Goal: Task Accomplishment & Management: Manage account settings

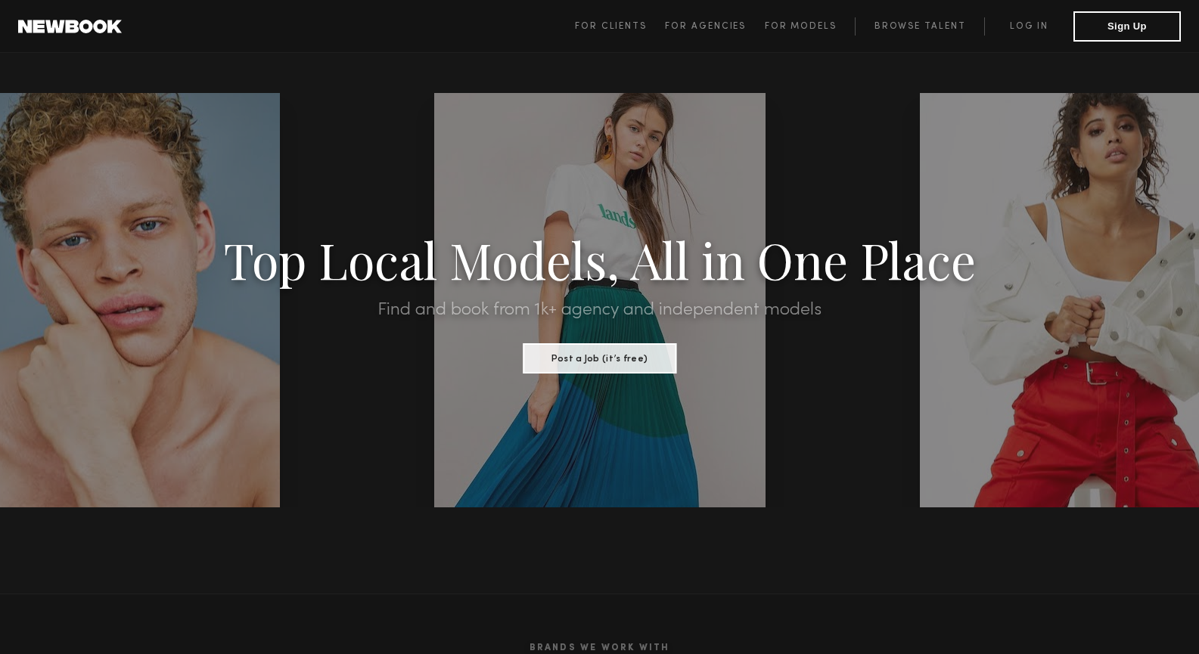
click at [1038, 16] on span "For Clients For Agencies For Models Browse Talent Log in Sign Up" at bounding box center [878, 26] width 606 height 30
click at [1034, 20] on link "Log in" at bounding box center [1028, 26] width 89 height 18
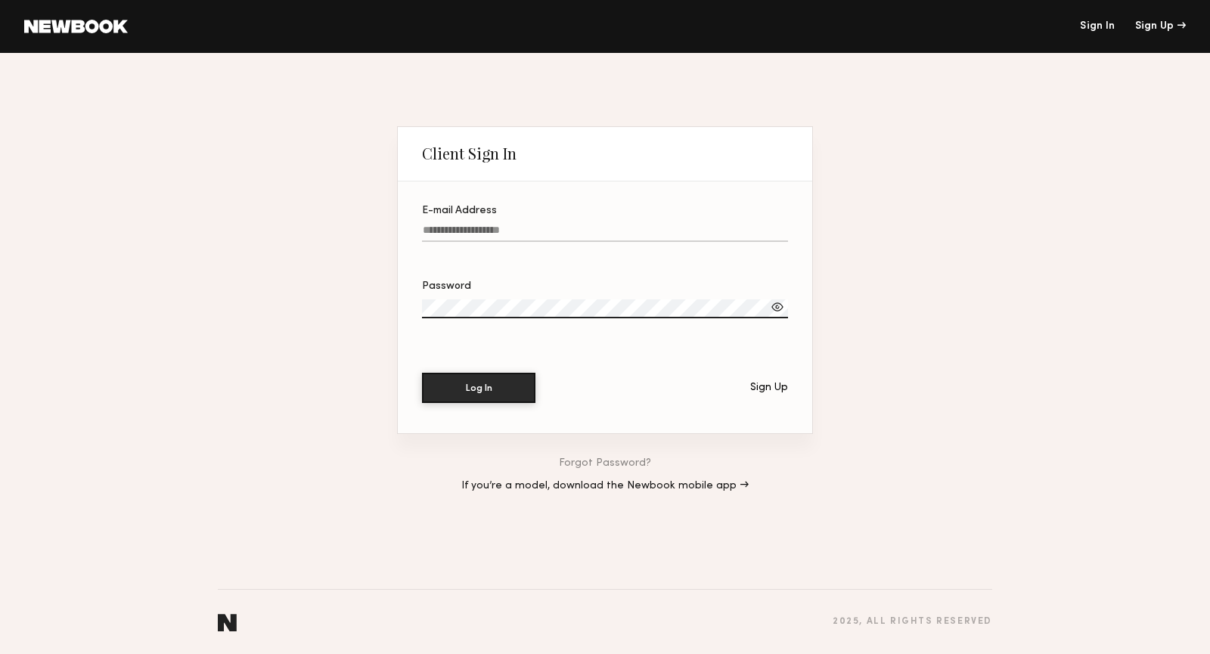
click at [500, 226] on input "E-mail Address" at bounding box center [605, 233] width 366 height 17
type input "**********"
click at [422, 373] on button "Log In" at bounding box center [478, 388] width 113 height 30
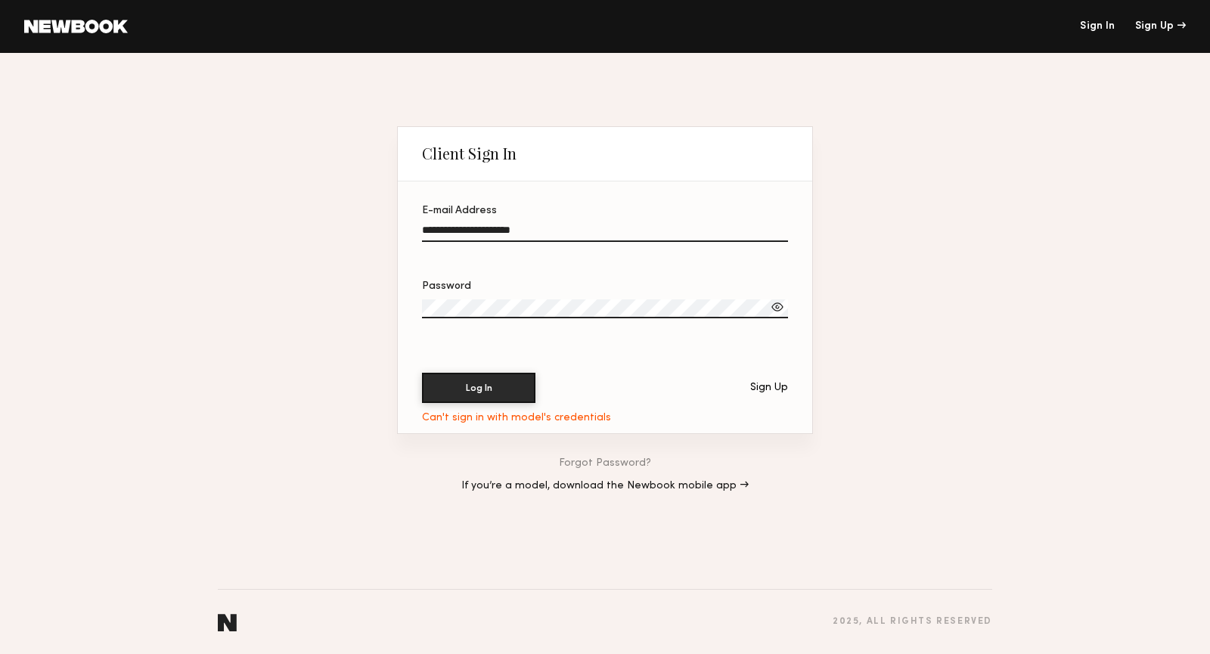
click at [776, 308] on div at bounding box center [777, 307] width 15 height 15
click at [680, 489] on link "If you’re a model, download the Newbook mobile app →" at bounding box center [604, 486] width 287 height 11
